Goal: Information Seeking & Learning: Understand process/instructions

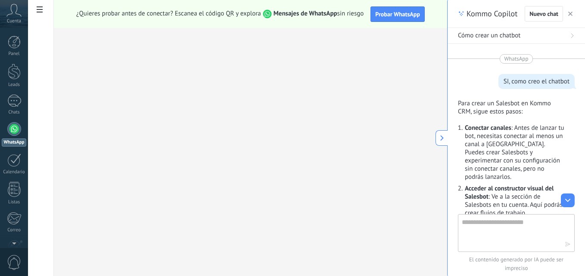
scroll to position [13, 0]
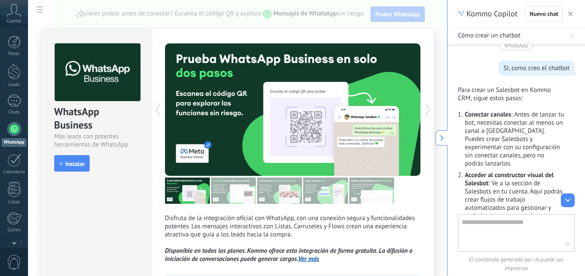
click at [310, 258] on link "Ver más" at bounding box center [308, 259] width 21 height 8
click at [425, 109] on icon at bounding box center [427, 109] width 9 height 17
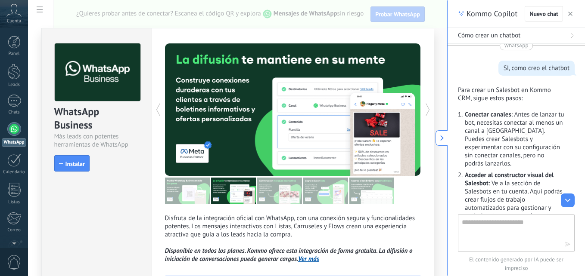
click at [425, 109] on icon at bounding box center [427, 109] width 9 height 17
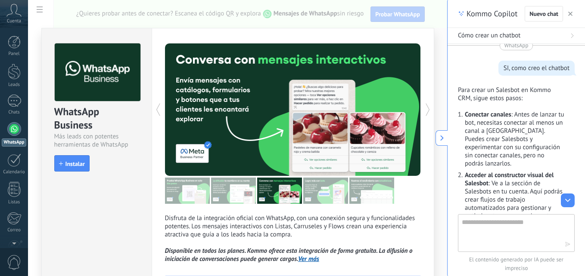
click at [423, 106] on icon at bounding box center [427, 109] width 9 height 17
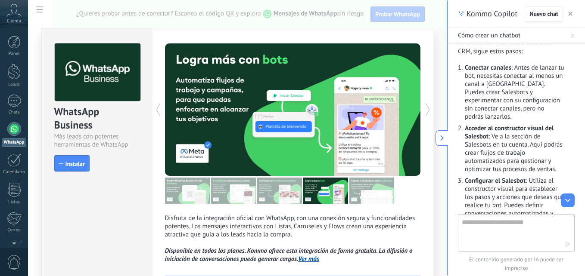
scroll to position [65, 0]
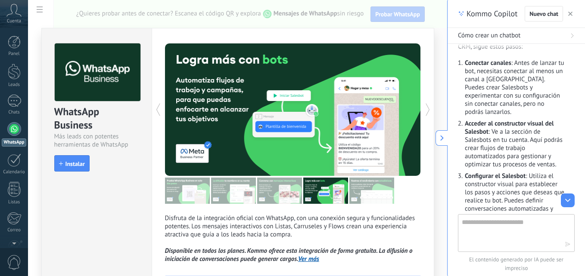
click at [427, 110] on use at bounding box center [427, 110] width 4 height 12
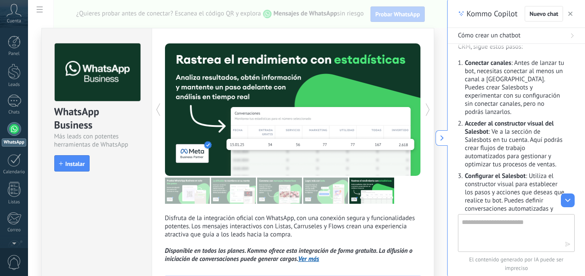
click at [427, 110] on use at bounding box center [427, 110] width 4 height 12
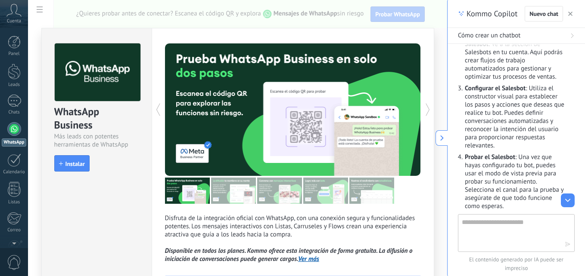
scroll to position [155, 0]
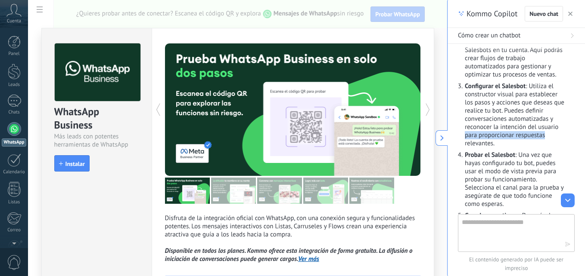
drag, startPoint x: 581, startPoint y: 115, endPoint x: 581, endPoint y: 126, distance: 11.2
click at [581, 126] on div "WhatsApp SI, como creo el chatbot Para crear un Salesbot en Kommo CRM, sigue es…" at bounding box center [515, 129] width 137 height 171
drag, startPoint x: 581, startPoint y: 126, endPoint x: 559, endPoint y: 142, distance: 27.5
click at [559, 142] on ol "Conectar canales : Antes de lanzar tu bot, necesitas conectar al menos un canal…" at bounding box center [511, 107] width 106 height 276
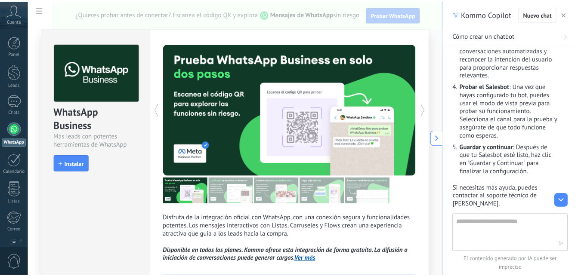
scroll to position [226, 0]
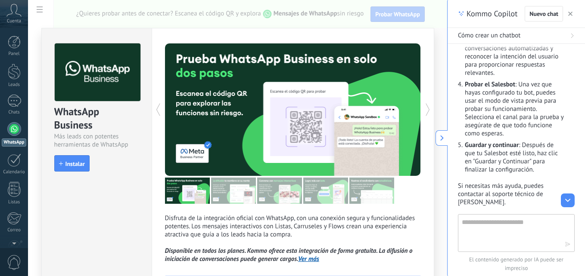
click at [571, 11] on button "button" at bounding box center [570, 14] width 9 height 10
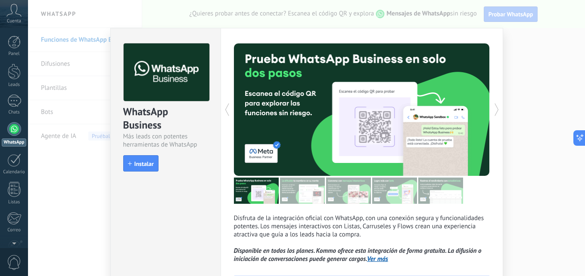
click at [91, 156] on div "WhatsApp Business Más leads con potentes herramientas de WhatsApp install Insta…" at bounding box center [306, 138] width 557 height 276
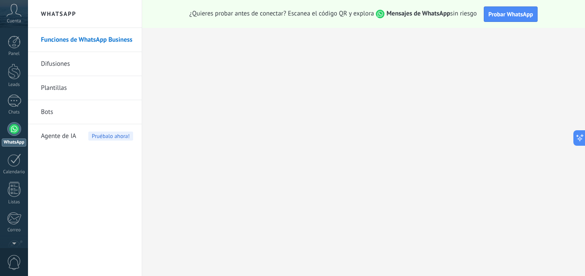
click at [105, 67] on link "Difusiones" at bounding box center [87, 64] width 92 height 24
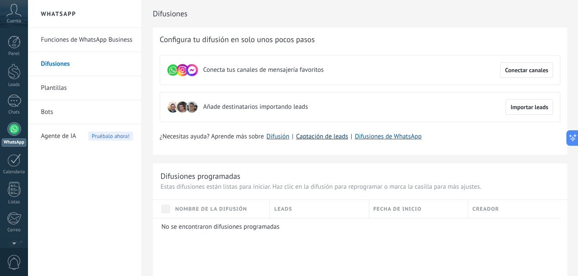
click at [330, 138] on link "Captación de leads" at bounding box center [322, 137] width 52 height 8
